Goal: Obtain resource: Obtain resource

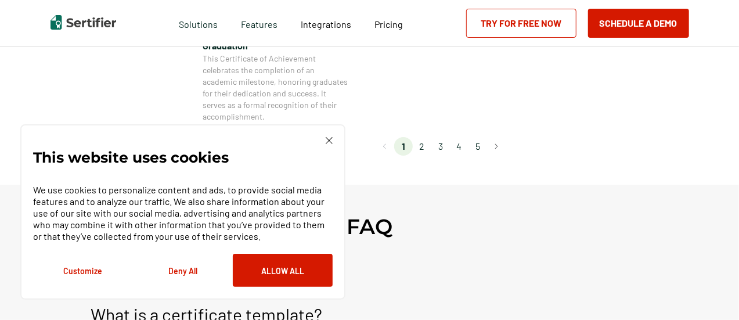
scroll to position [1219, 0]
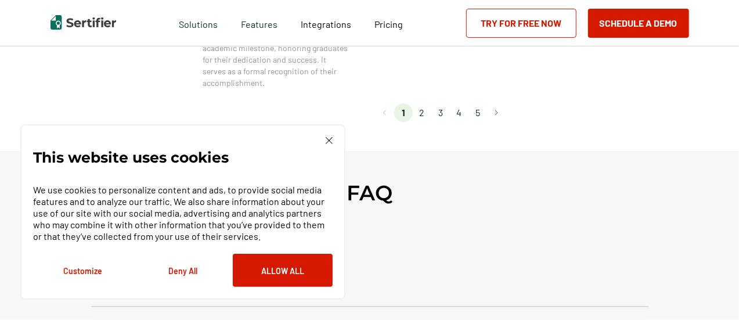
click at [426, 110] on li "2" at bounding box center [422, 112] width 19 height 19
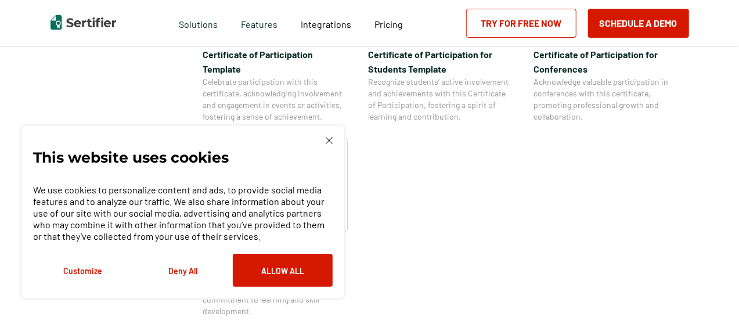
scroll to position [1045, 0]
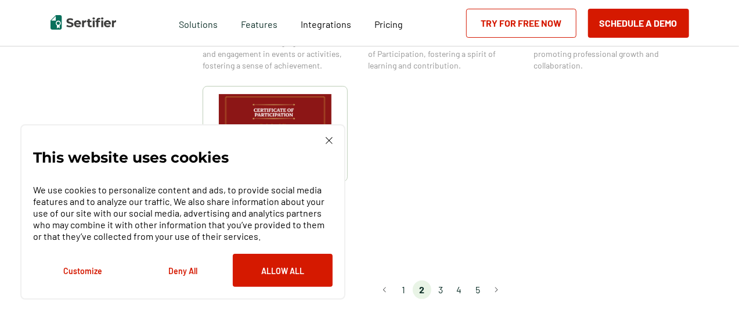
click at [445, 280] on li "3" at bounding box center [440, 289] width 19 height 19
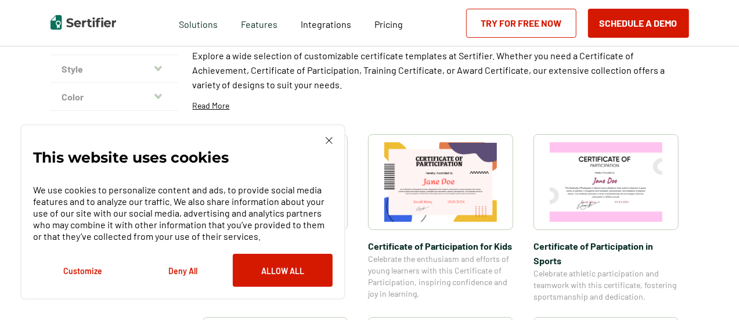
scroll to position [116, 0]
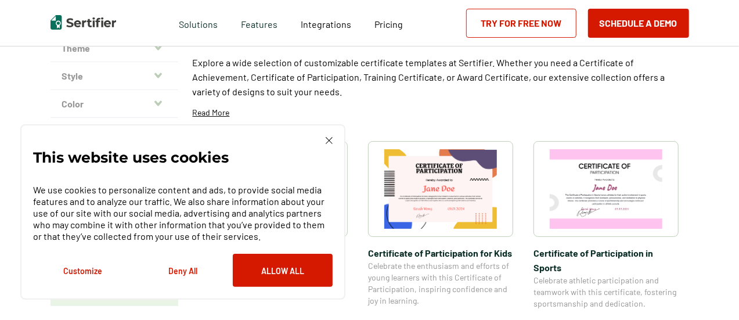
click at [330, 141] on img at bounding box center [329, 140] width 7 height 7
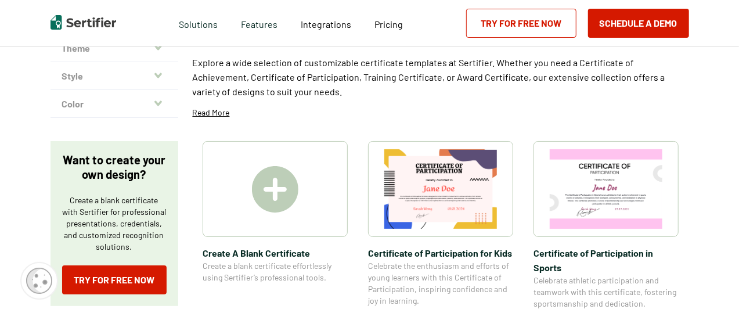
click at [275, 189] on img at bounding box center [275, 189] width 46 height 46
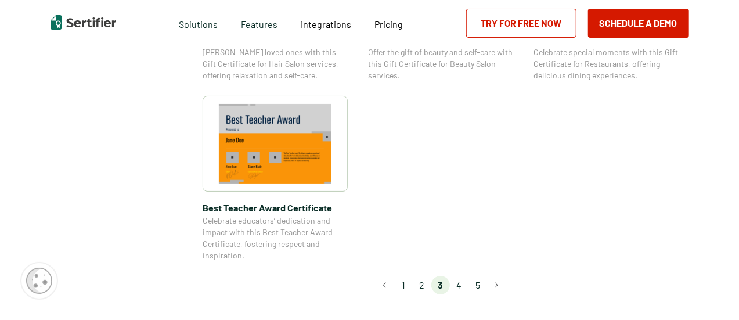
scroll to position [929, 0]
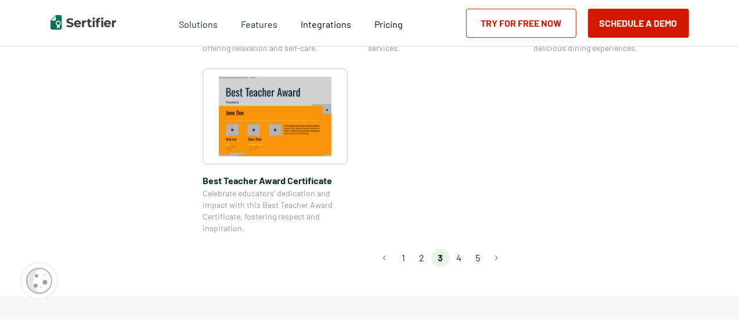
click at [460, 259] on li "4" at bounding box center [459, 257] width 19 height 19
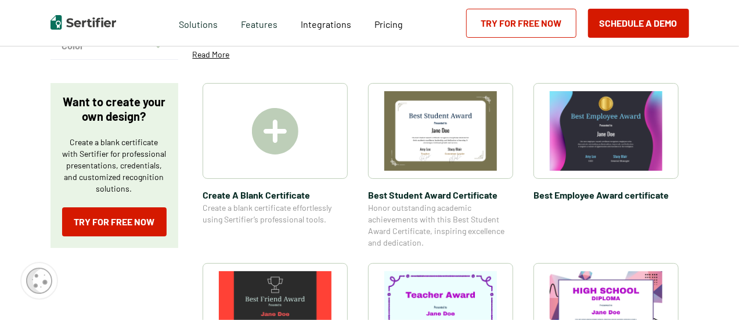
scroll to position [116, 0]
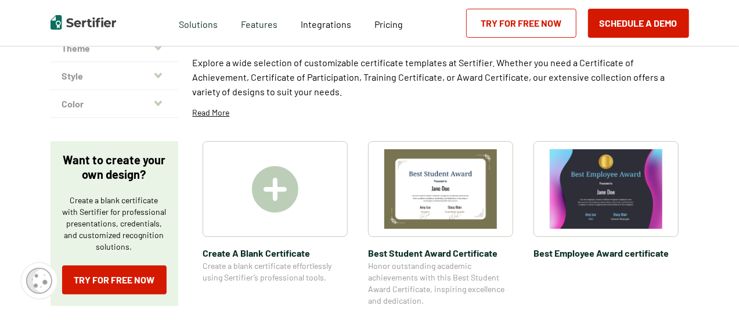
click at [279, 183] on img at bounding box center [275, 189] width 46 height 46
click at [445, 207] on img at bounding box center [440, 189] width 113 height 80
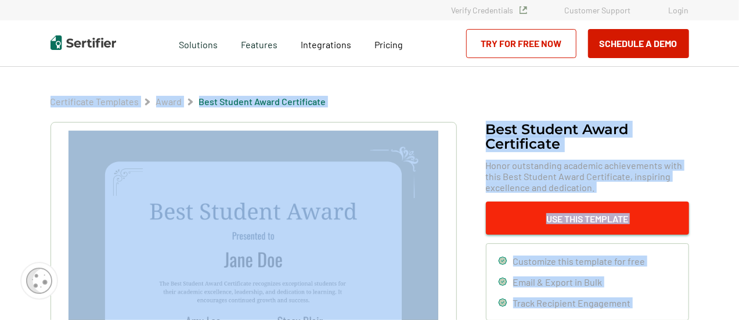
click at [561, 217] on button "Use This Template" at bounding box center [587, 217] width 203 height 33
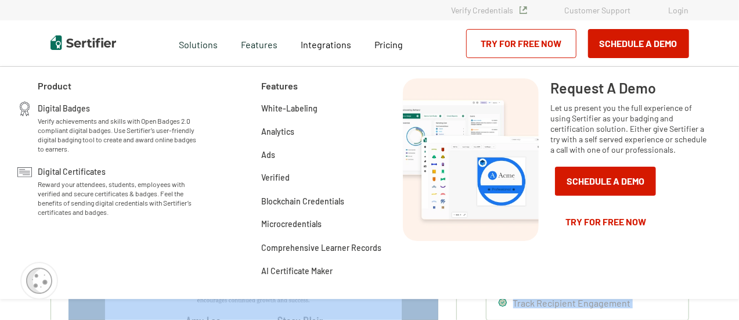
click at [517, 38] on link "Try for Free Now" at bounding box center [521, 43] width 110 height 29
